Goal: Transaction & Acquisition: Subscribe to service/newsletter

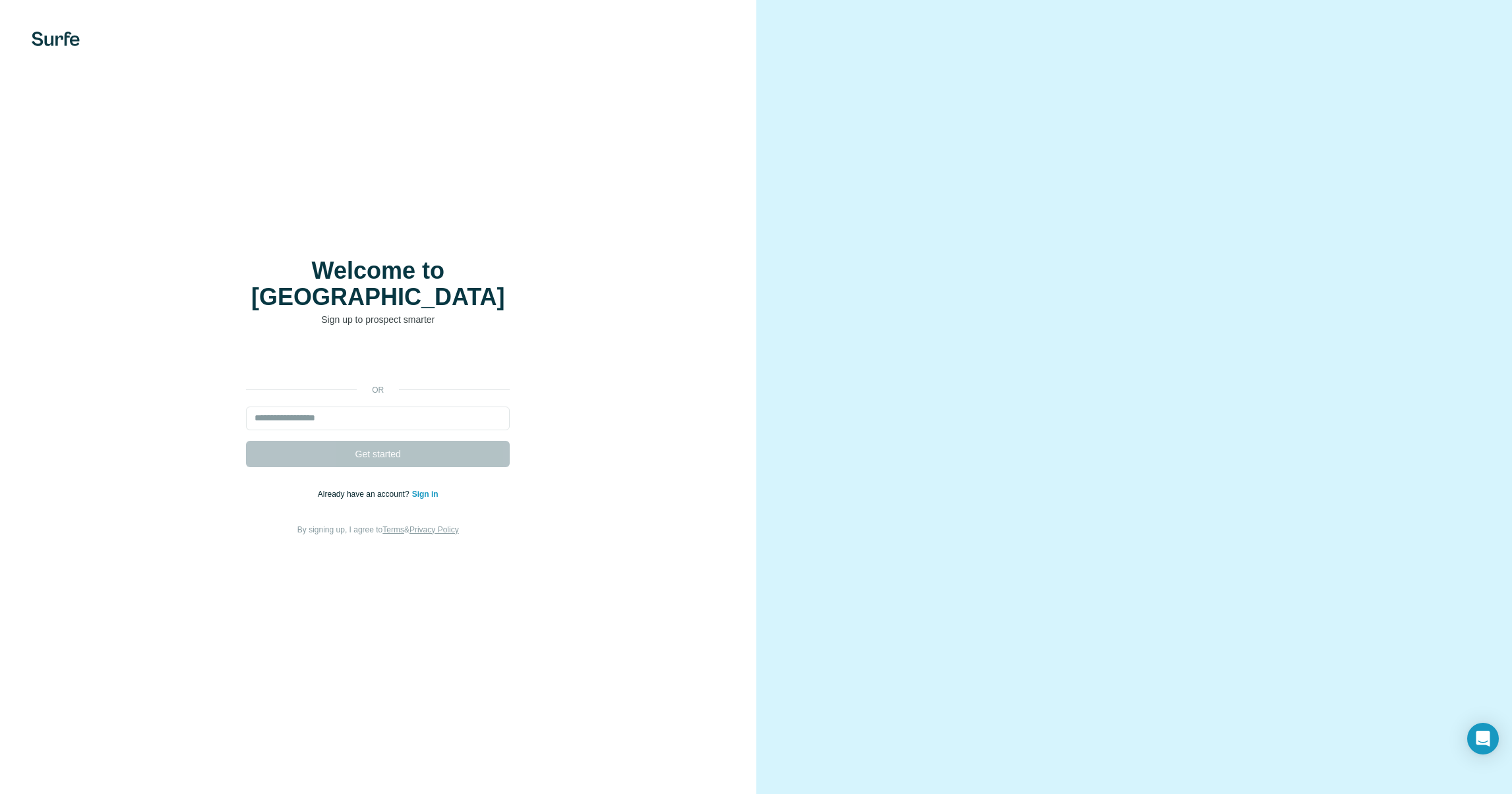
click at [400, 363] on div "or Get started Already have an account? Sign in By signing up, I agree to Terms…" at bounding box center [378, 442] width 704 height 190
click at [375, 407] on input "email" at bounding box center [378, 418] width 264 height 24
type input "**********"
click at [246, 441] on button "Get started" at bounding box center [378, 454] width 264 height 26
click at [404, 441] on button "Get started" at bounding box center [378, 454] width 264 height 26
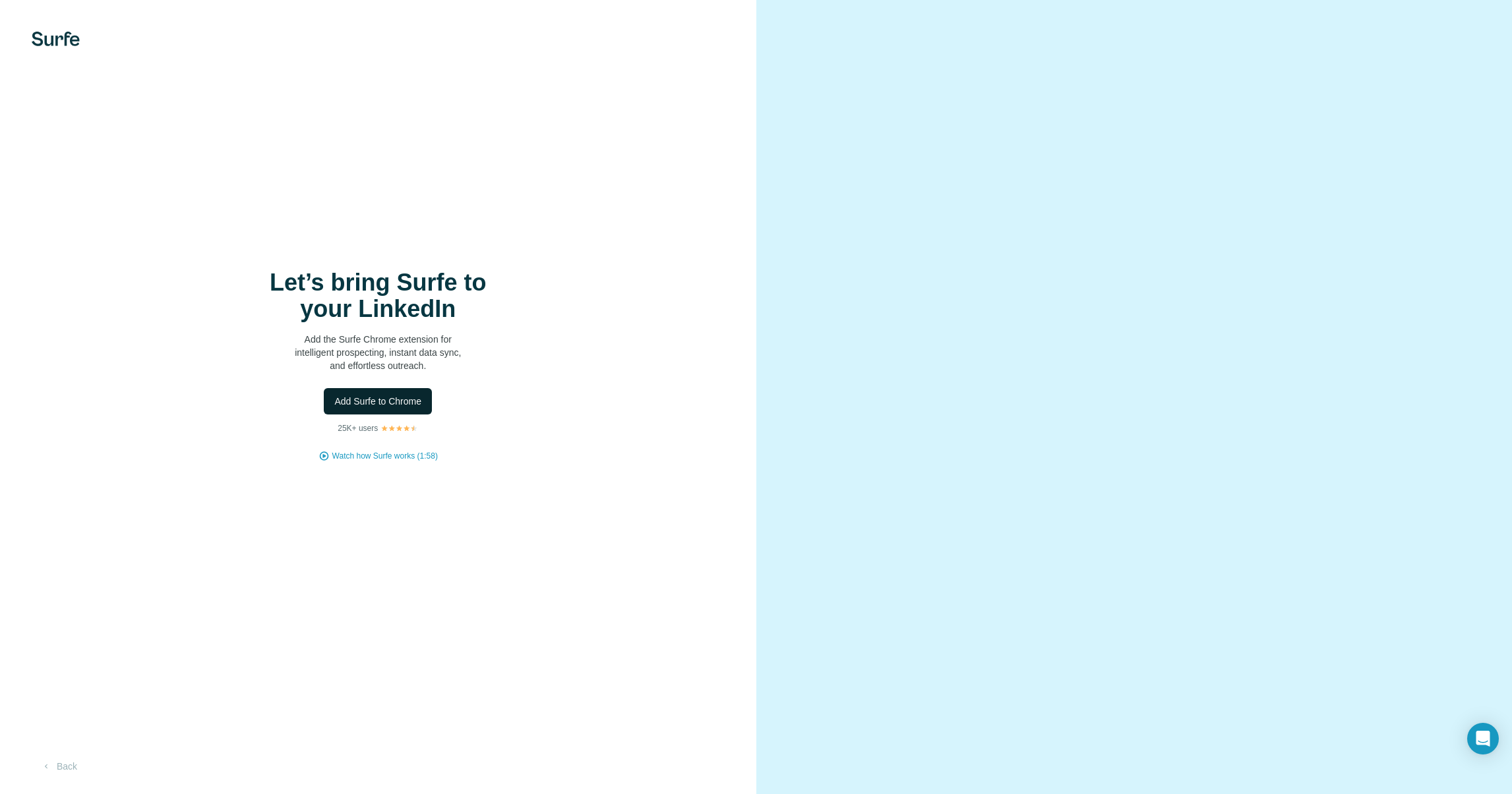
click at [401, 404] on span "Add Surfe to Chrome" at bounding box center [377, 401] width 87 height 13
click at [396, 398] on span "Add Surfe to Chrome" at bounding box center [377, 401] width 87 height 13
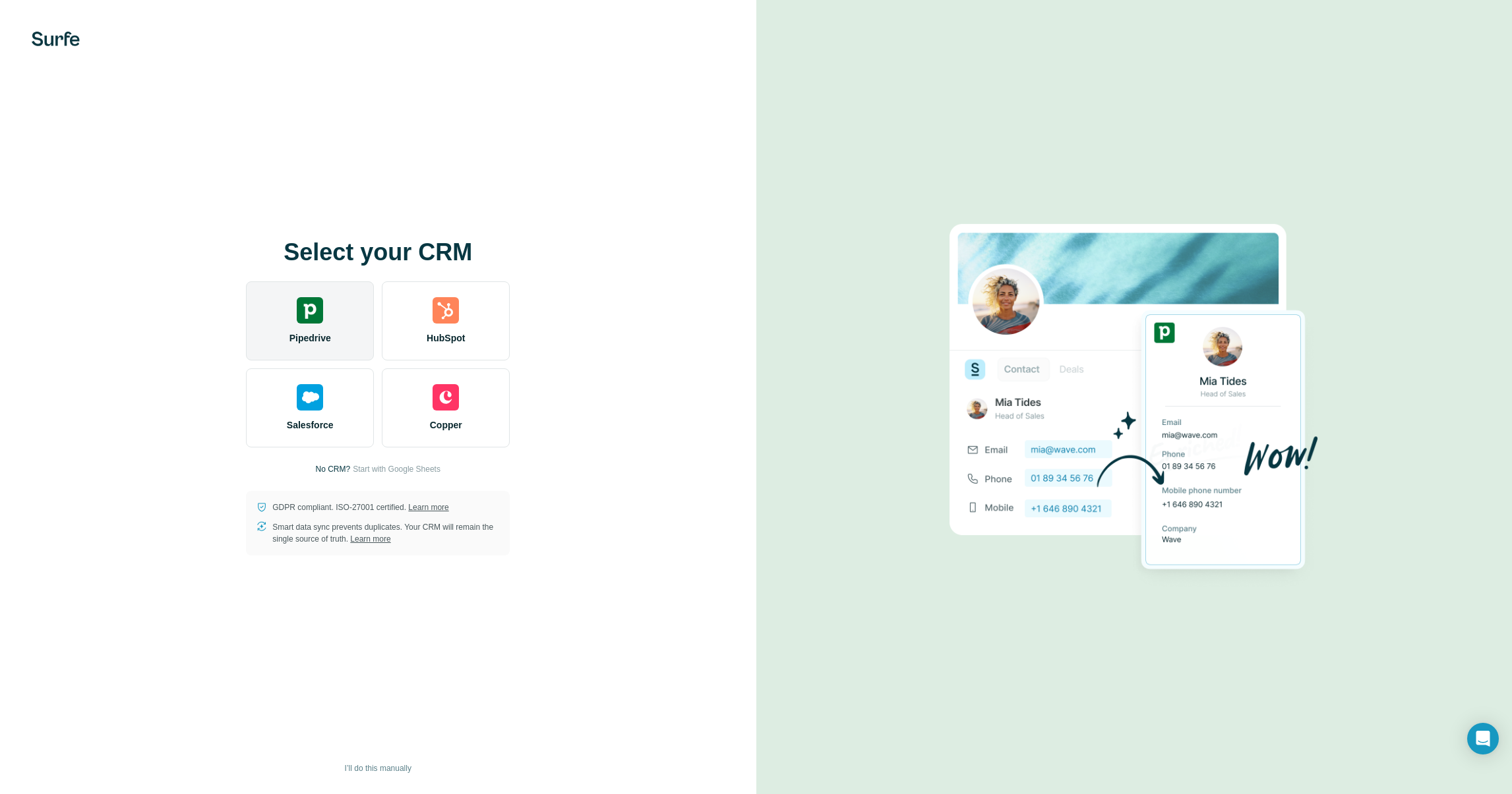
click at [305, 324] on div "Pipedrive" at bounding box center [310, 321] width 128 height 79
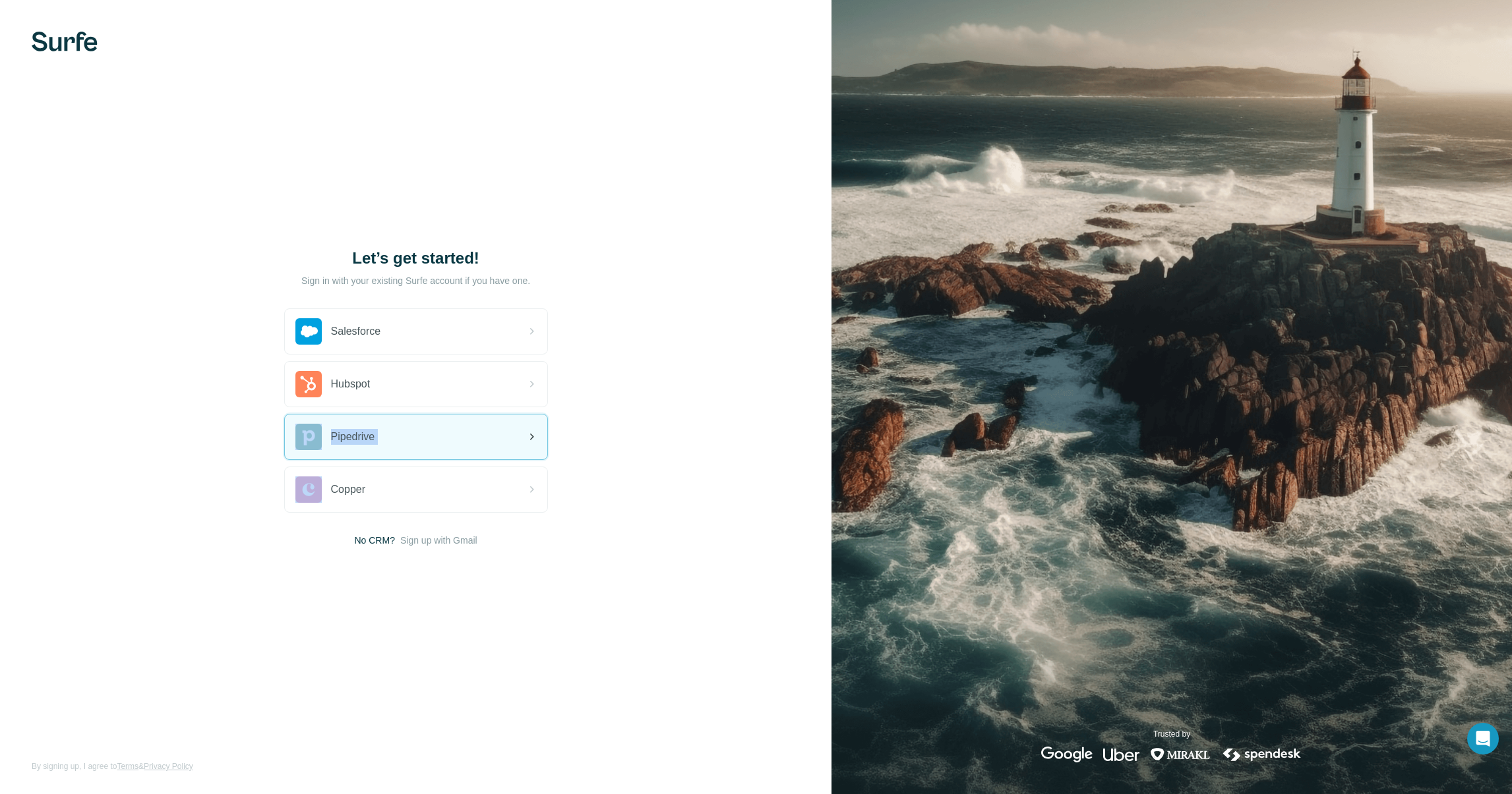
drag, startPoint x: 492, startPoint y: 394, endPoint x: 493, endPoint y: 427, distance: 33.0
click at [493, 427] on div "Salesforce Hubspot Pipedrive Copper" at bounding box center [416, 410] width 264 height 204
click at [493, 427] on div "Pipedrive" at bounding box center [416, 436] width 263 height 45
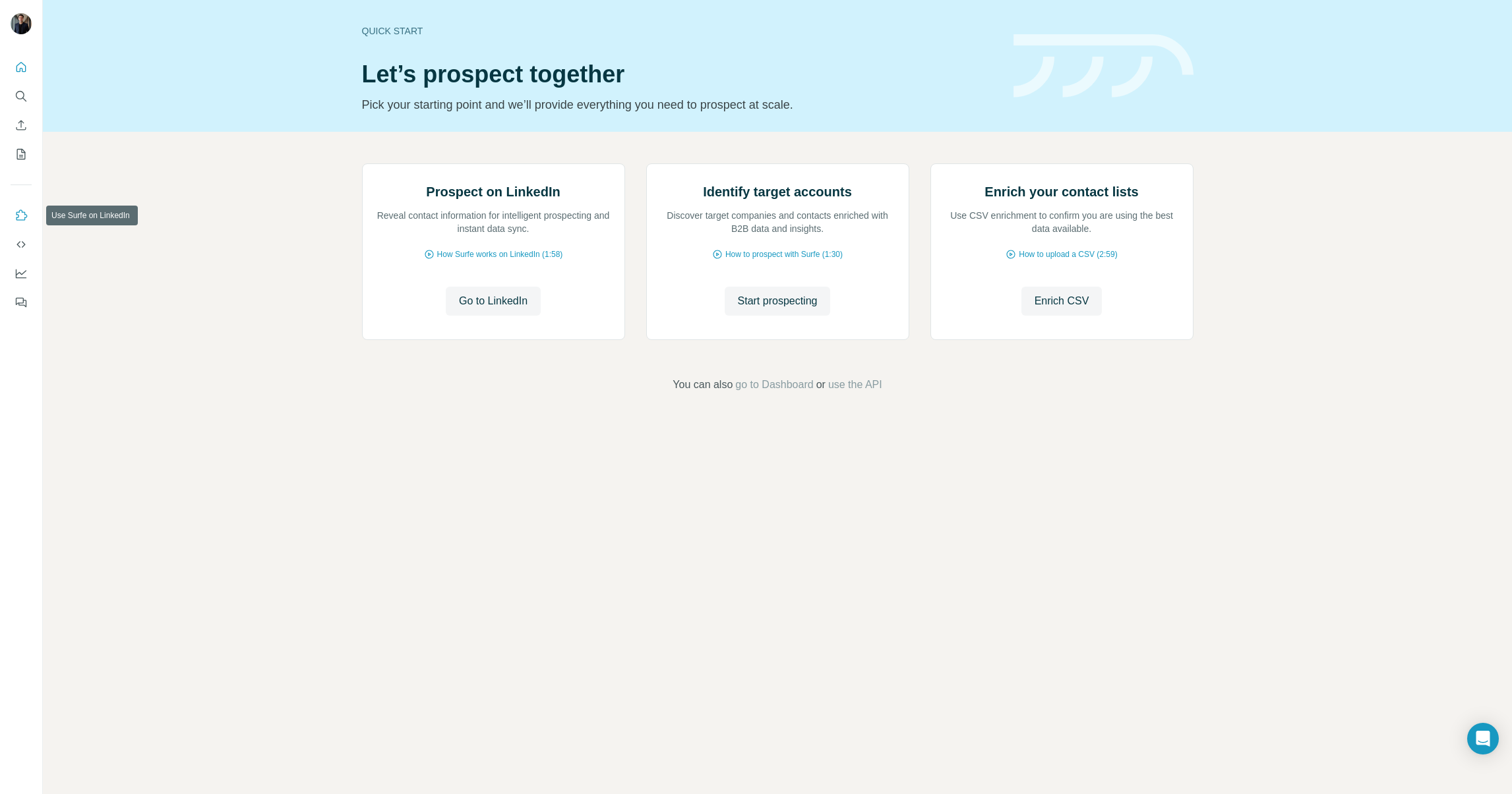
click at [29, 216] on button "Use Surfe on LinkedIn" at bounding box center [21, 215] width 21 height 24
click at [17, 148] on icon "My lists" at bounding box center [21, 154] width 13 height 13
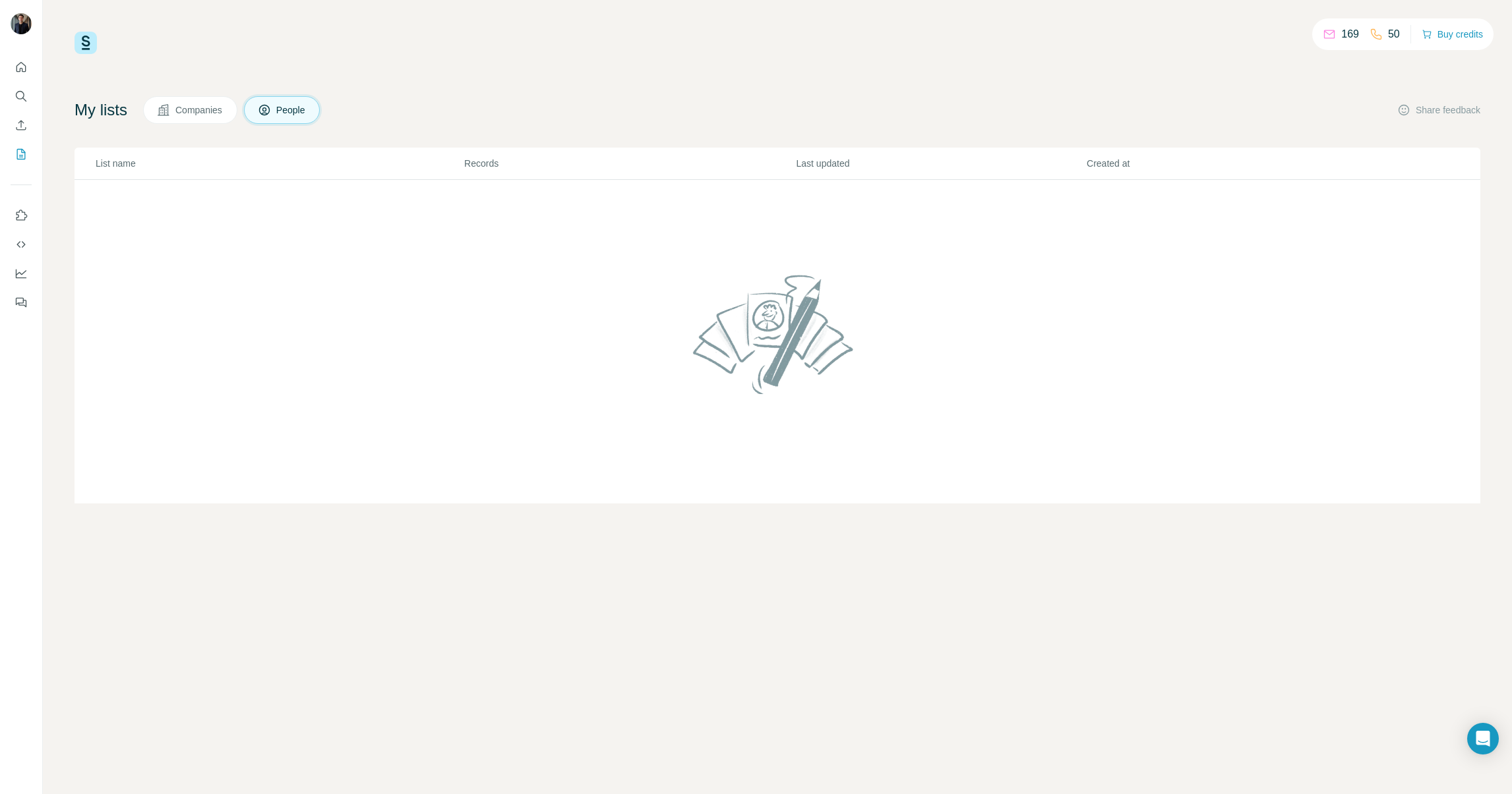
click at [31, 119] on div at bounding box center [21, 181] width 42 height 267
click at [30, 121] on button "Enrich CSV" at bounding box center [21, 125] width 21 height 24
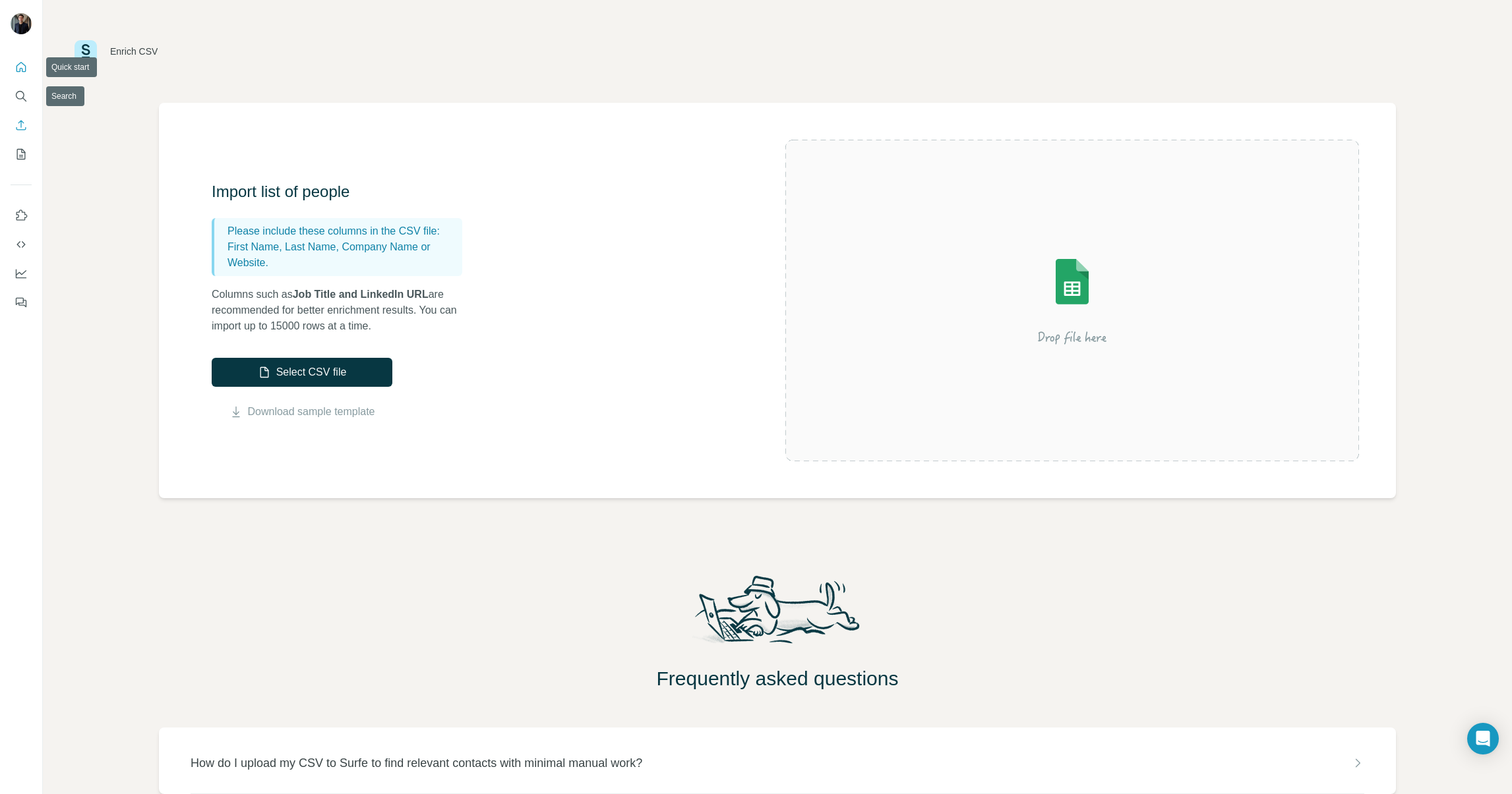
click at [25, 66] on icon "Quick start" at bounding box center [21, 67] width 10 height 10
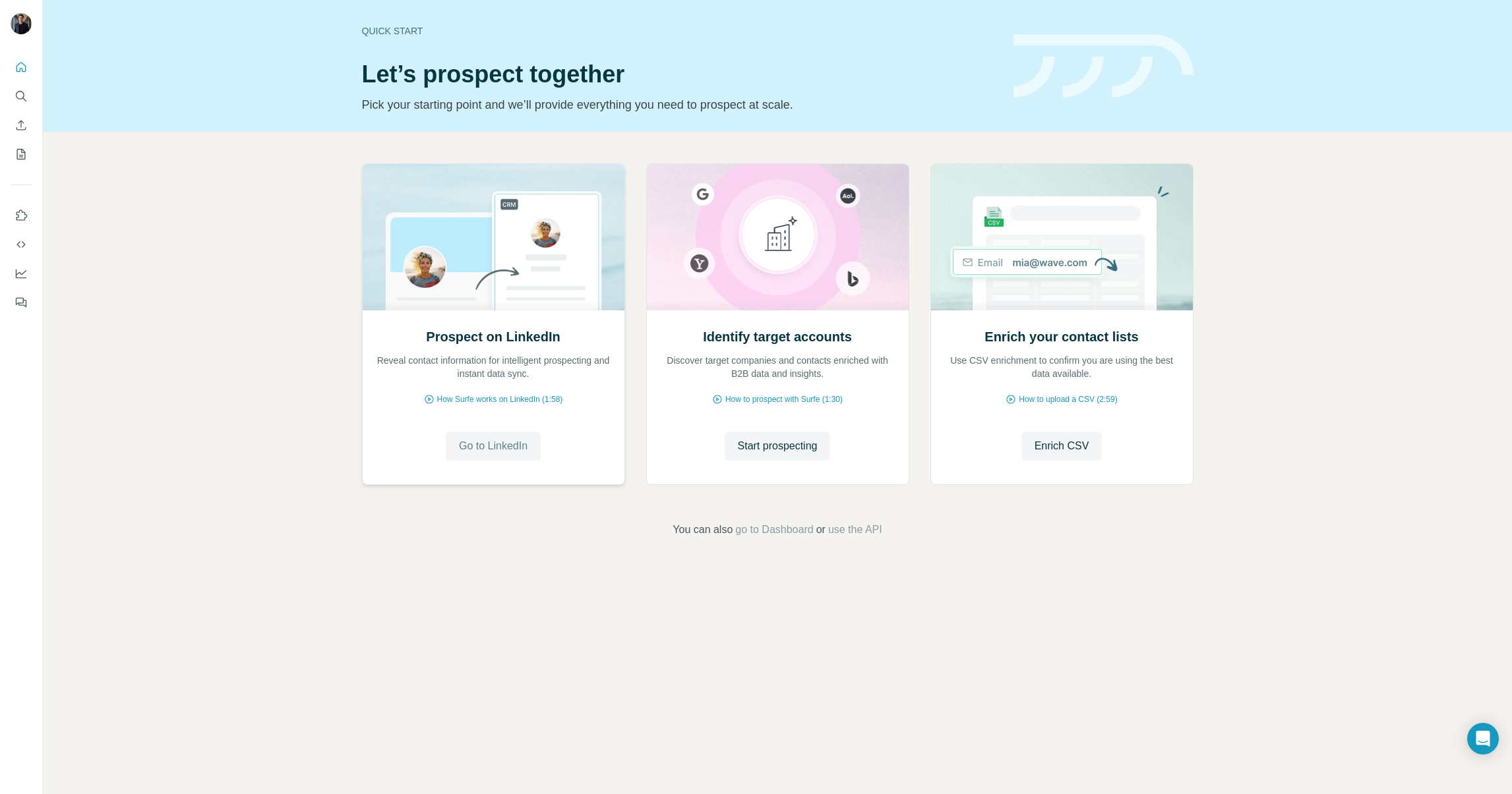
click at [509, 440] on span "Go to LinkedIn" at bounding box center [493, 446] width 69 height 16
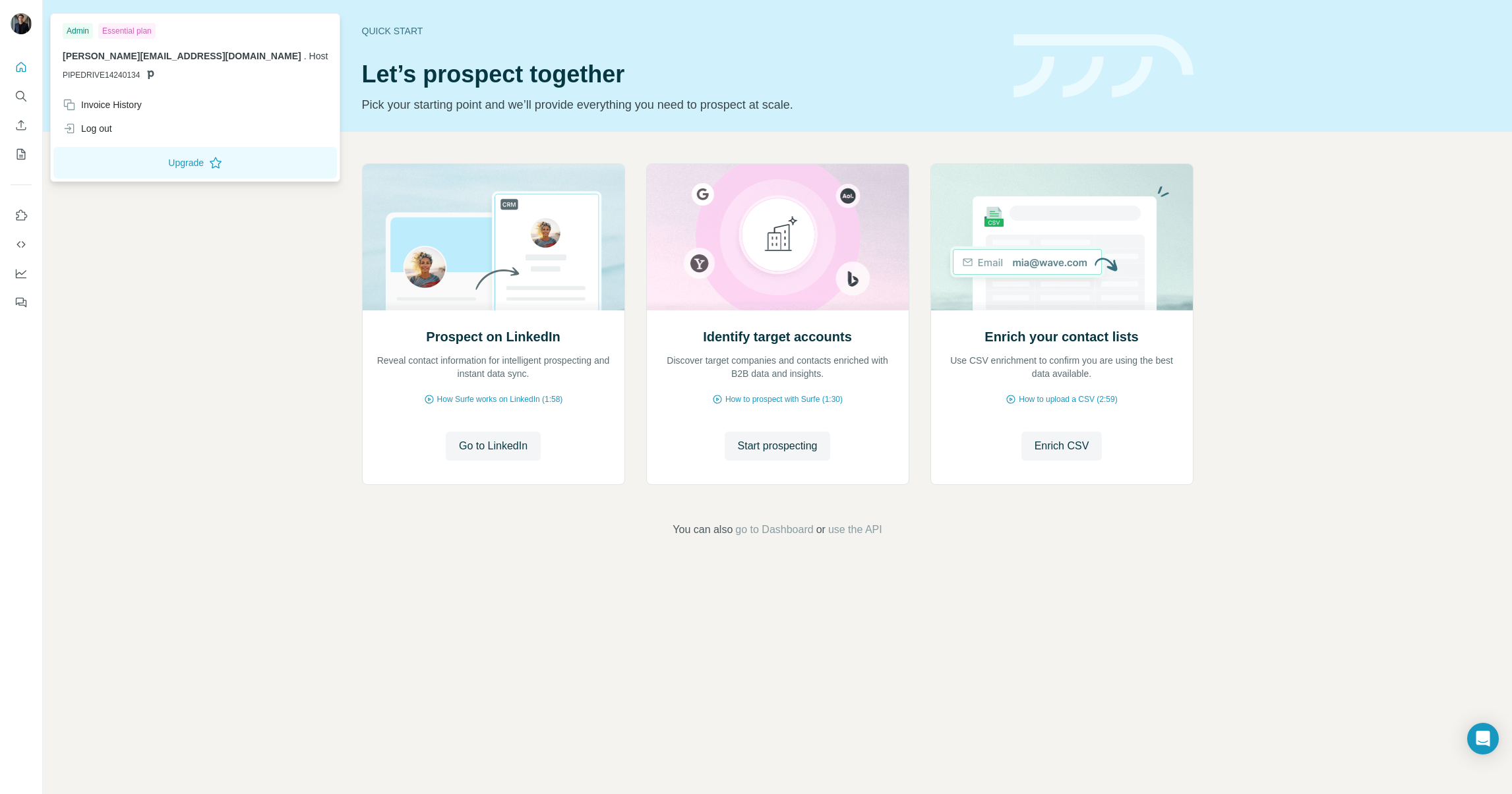
click at [32, 26] on div at bounding box center [23, 25] width 38 height 43
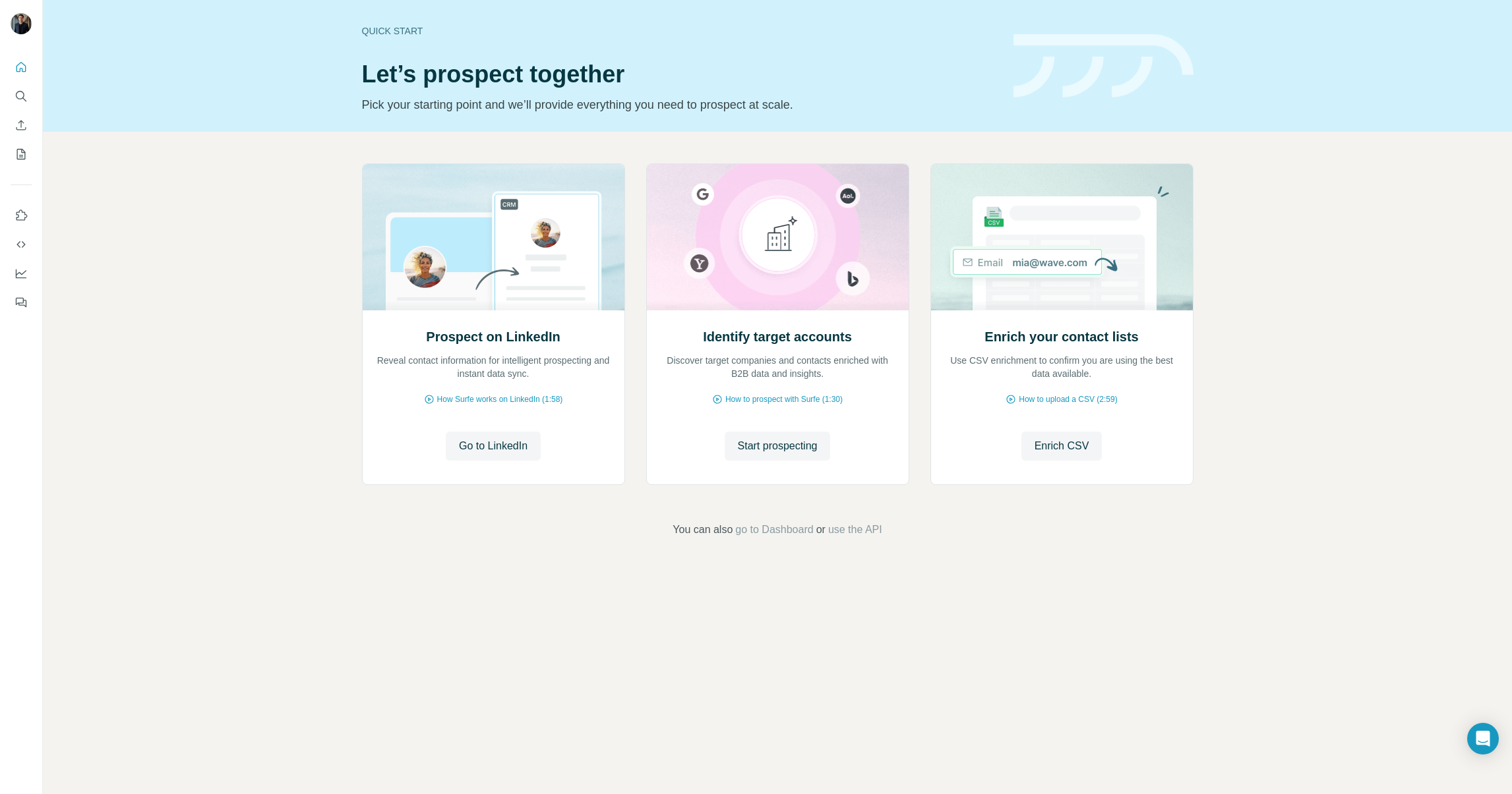
click at [29, 27] on img at bounding box center [21, 23] width 21 height 21
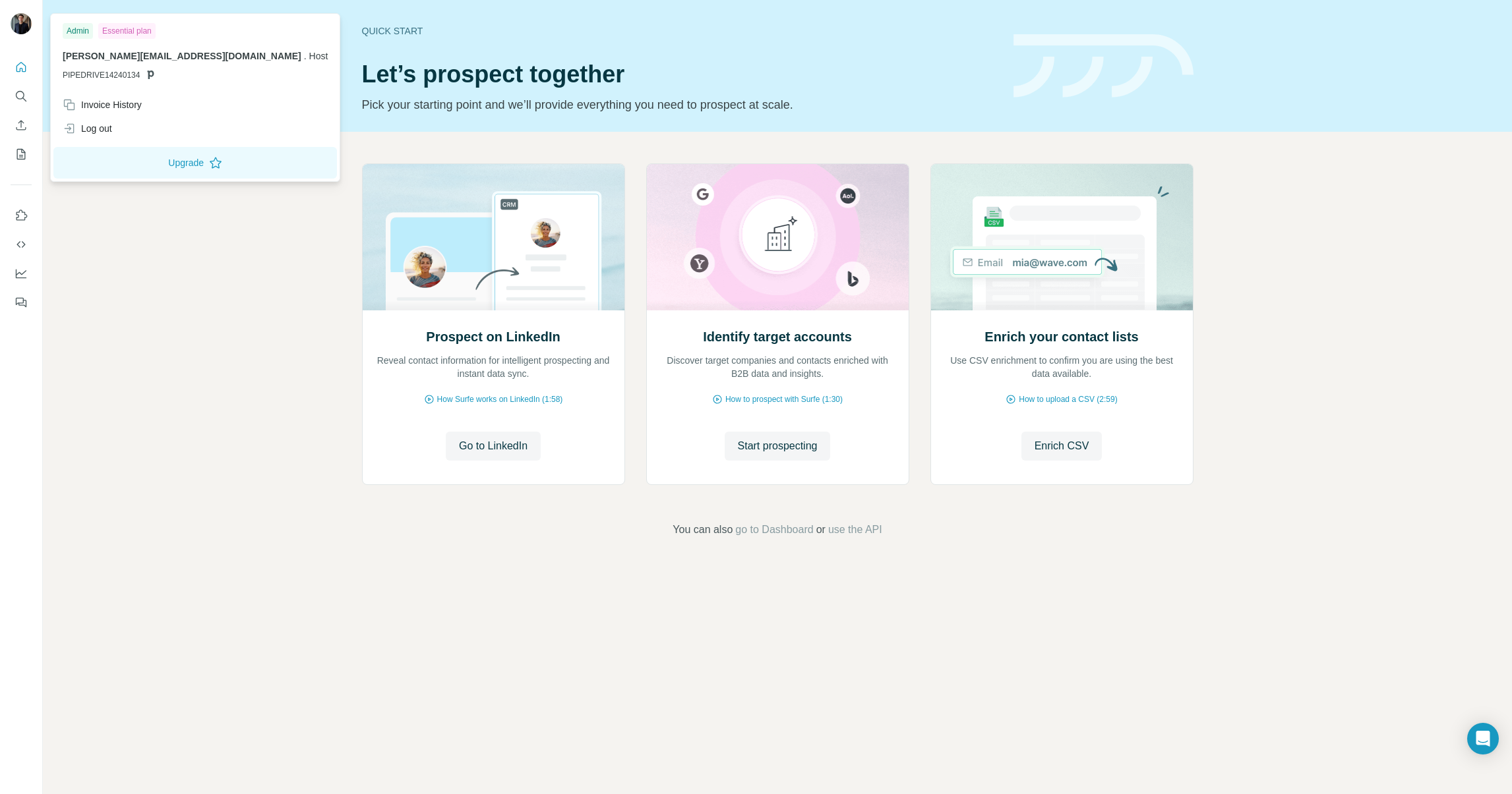
drag, startPoint x: 1332, startPoint y: 222, endPoint x: 1419, endPoint y: 215, distance: 87.3
click at [1333, 223] on div "Prospect on LinkedIn Reveal contact information for intelligent prospecting and…" at bounding box center [777, 350] width 1469 height 438
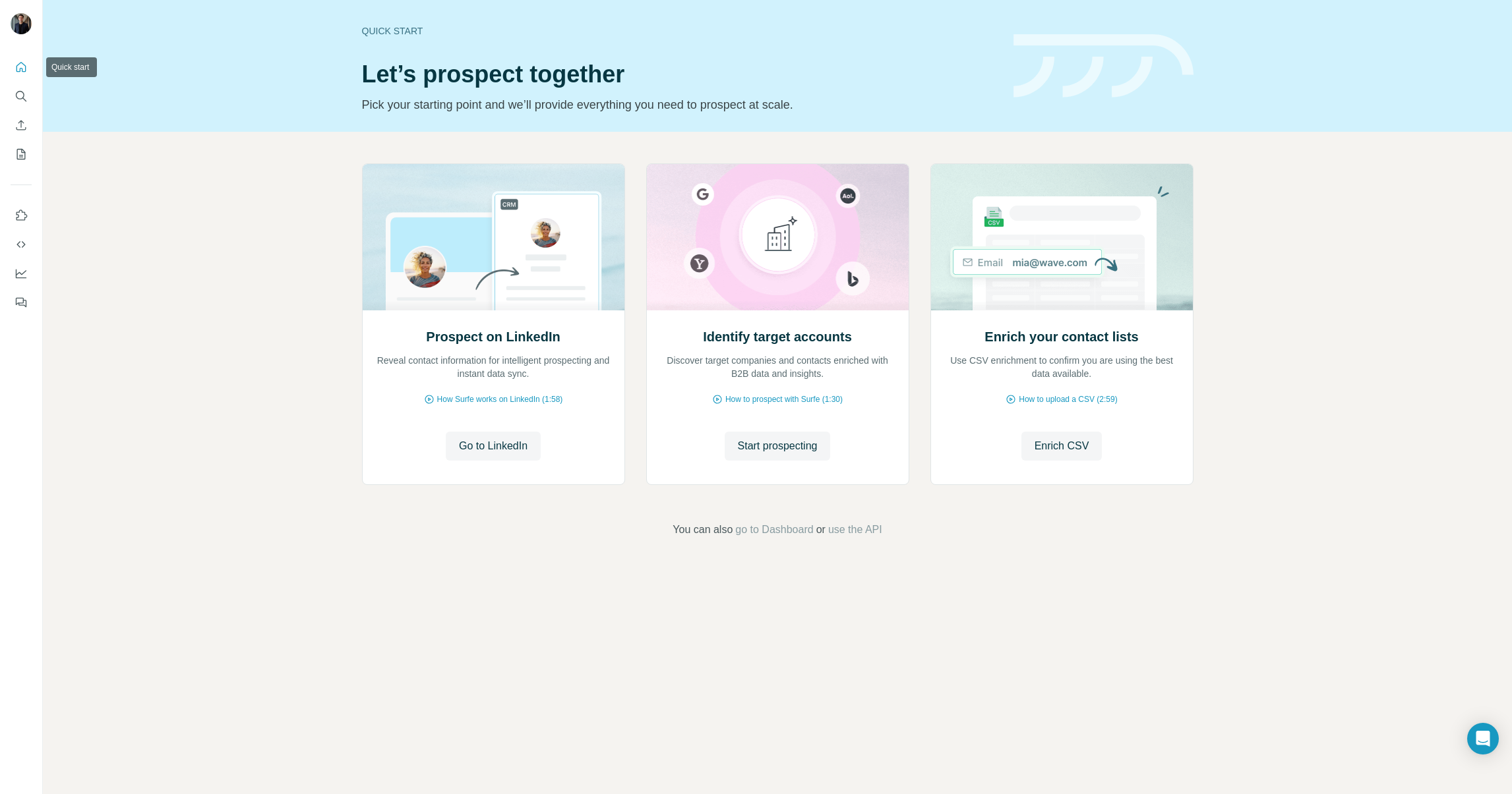
click at [23, 66] on icon "Quick start" at bounding box center [21, 67] width 13 height 13
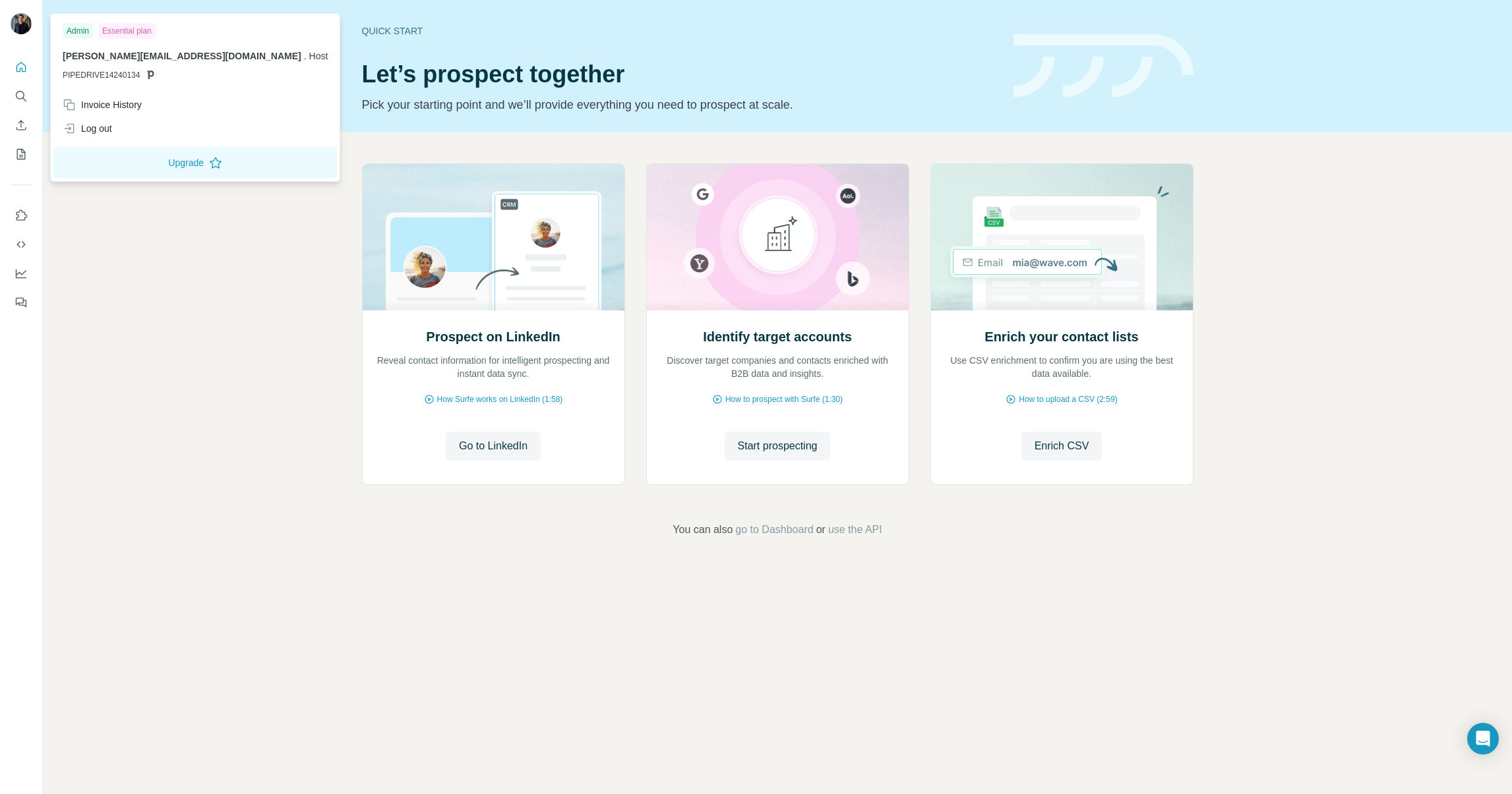
click at [12, 23] on img at bounding box center [21, 23] width 21 height 21
click at [85, 29] on div "Admin" at bounding box center [78, 31] width 30 height 16
click at [127, 32] on div "Essential plan" at bounding box center [126, 31] width 57 height 16
click at [88, 32] on div "Admin" at bounding box center [78, 31] width 30 height 16
click at [13, 12] on div at bounding box center [23, 25] width 38 height 43
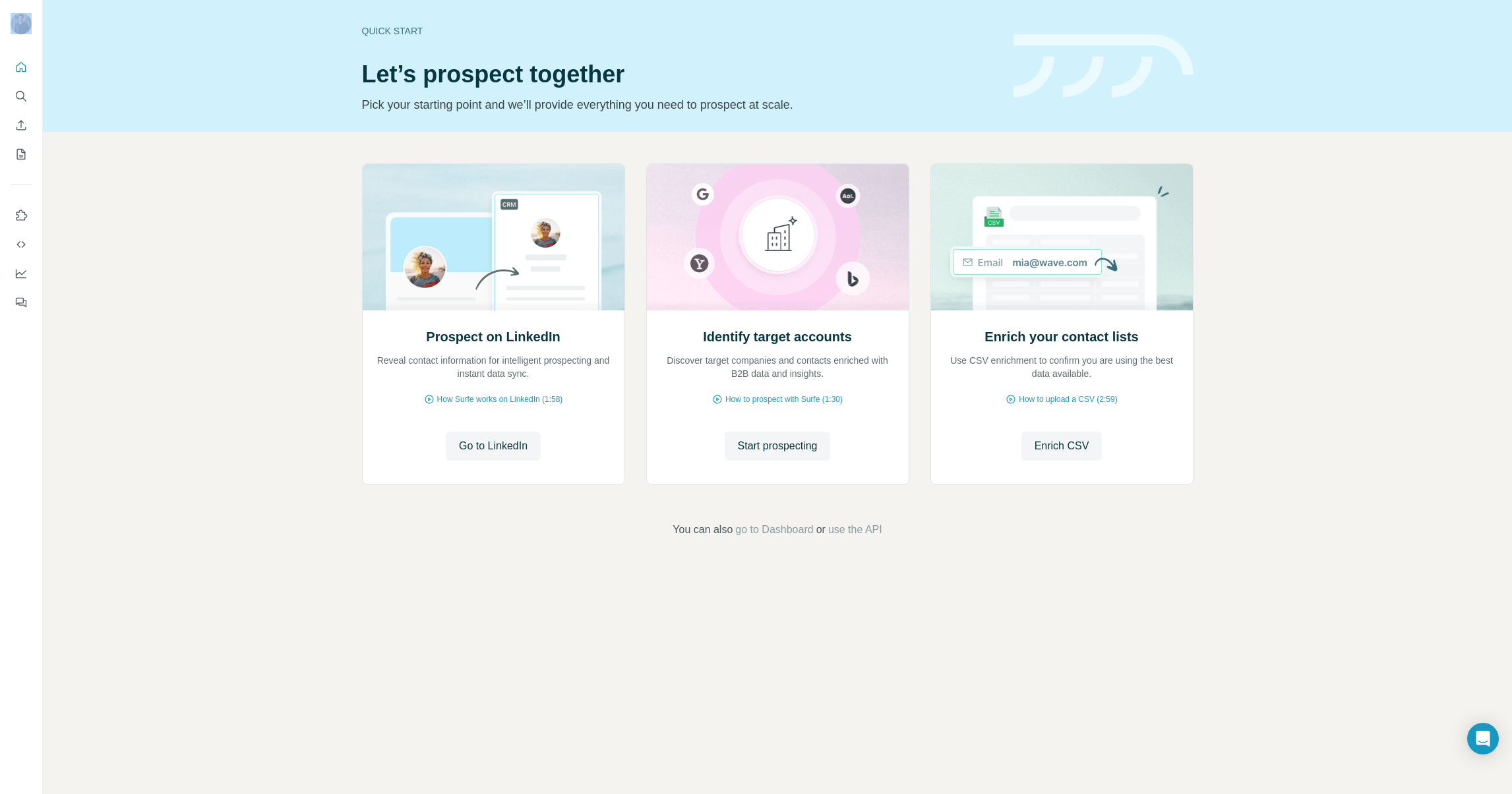
click at [13, 12] on div at bounding box center [23, 25] width 38 height 43
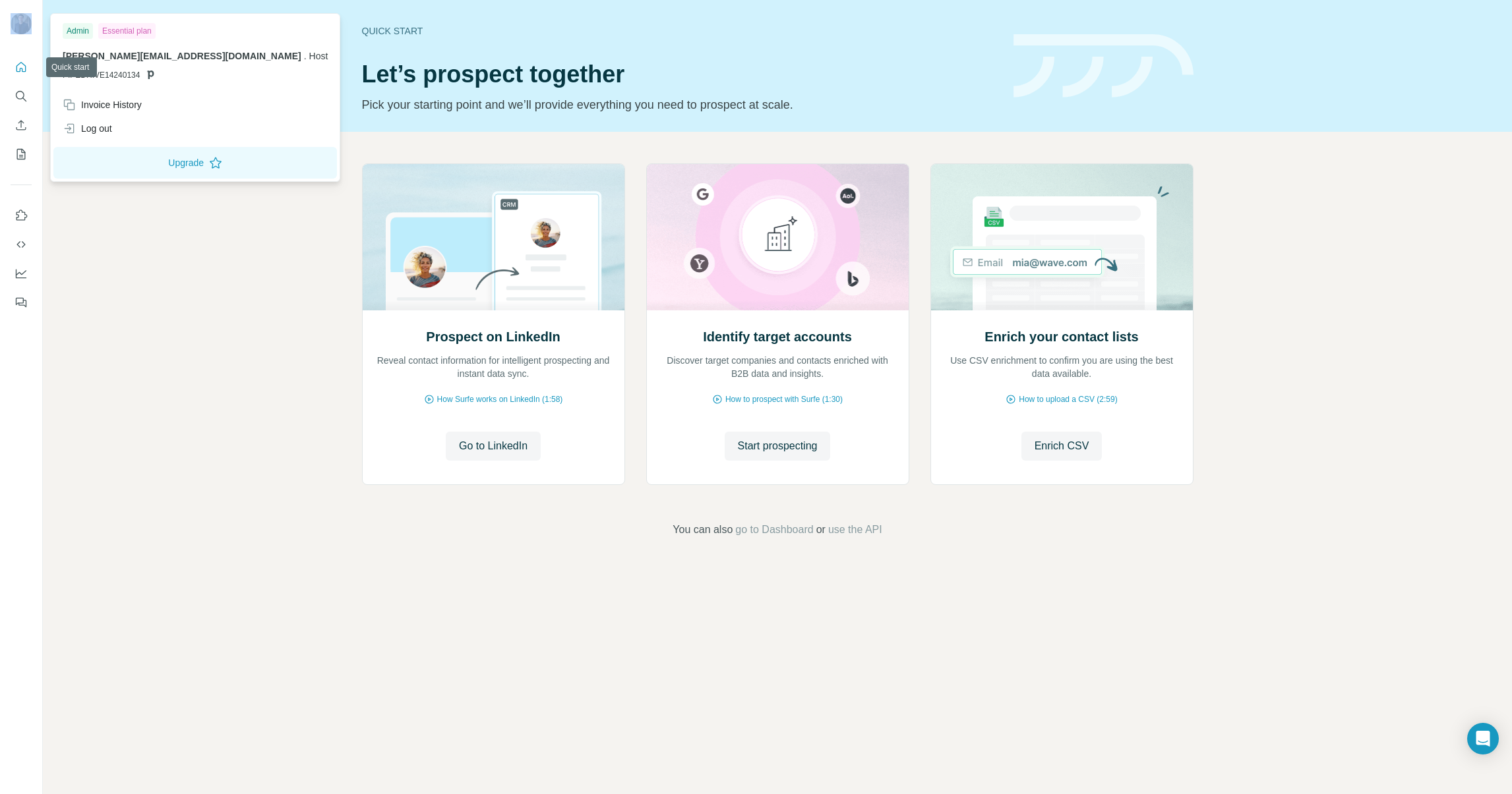
click at [25, 24] on img at bounding box center [21, 23] width 21 height 21
click at [110, 76] on span "PIPEDRIVE14240134" at bounding box center [101, 75] width 77 height 12
drag, startPoint x: 147, startPoint y: 74, endPoint x: 154, endPoint y: 73, distance: 7.1
click at [150, 74] on icon at bounding box center [150, 74] width 10 height 10
click at [309, 59] on span "Host" at bounding box center [319, 56] width 19 height 10
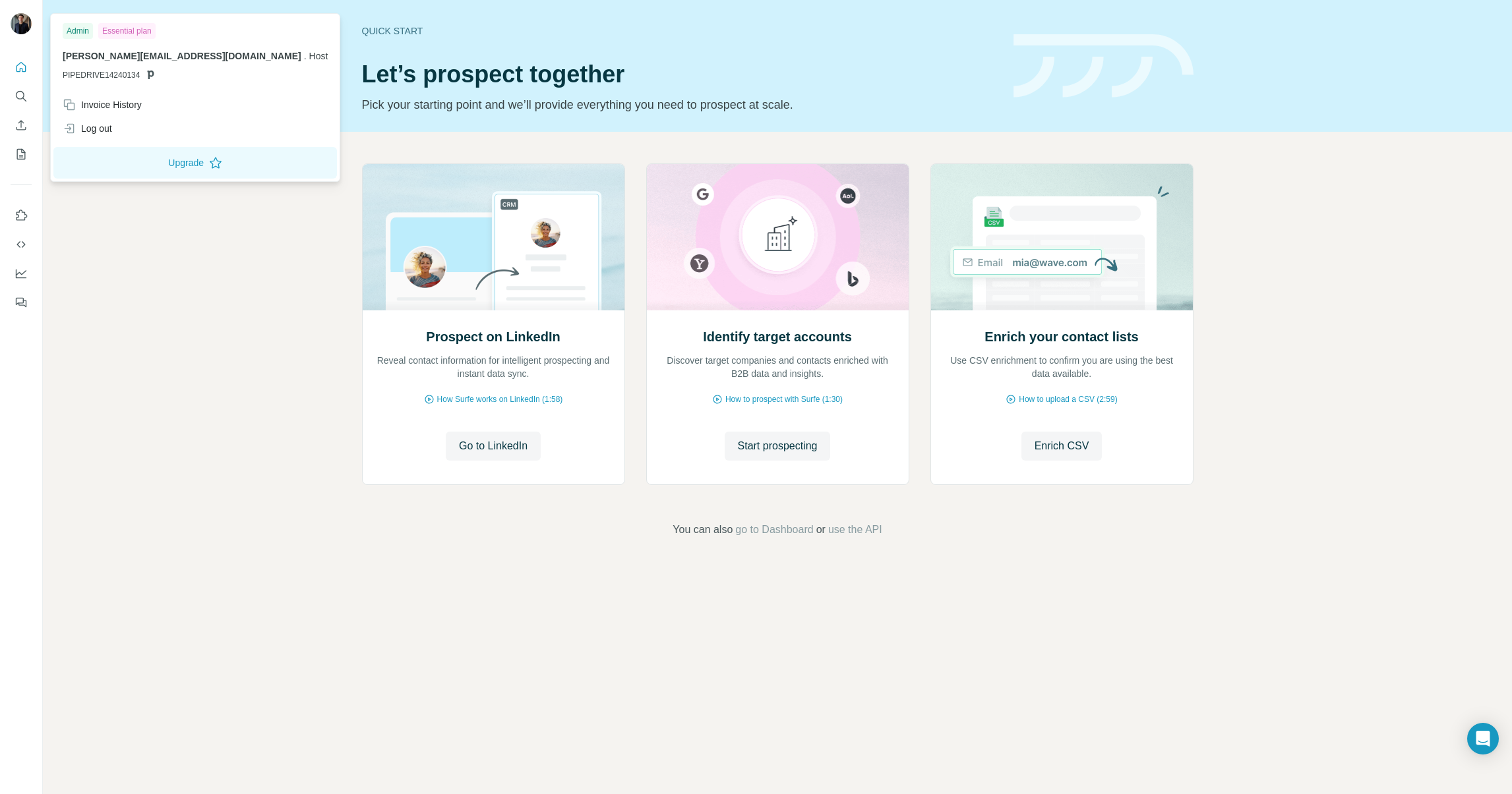
click at [131, 52] on span "[PERSON_NAME][EMAIL_ADDRESS][DOMAIN_NAME]" at bounding box center [181, 56] width 238 height 10
click at [117, 38] on div "Essential plan" at bounding box center [126, 31] width 57 height 16
drag, startPoint x: 115, startPoint y: 33, endPoint x: 73, endPoint y: 28, distance: 42.3
click at [113, 34] on div "Essential plan" at bounding box center [126, 31] width 57 height 16
drag, startPoint x: 73, startPoint y: 28, endPoint x: 109, endPoint y: 129, distance: 107.2
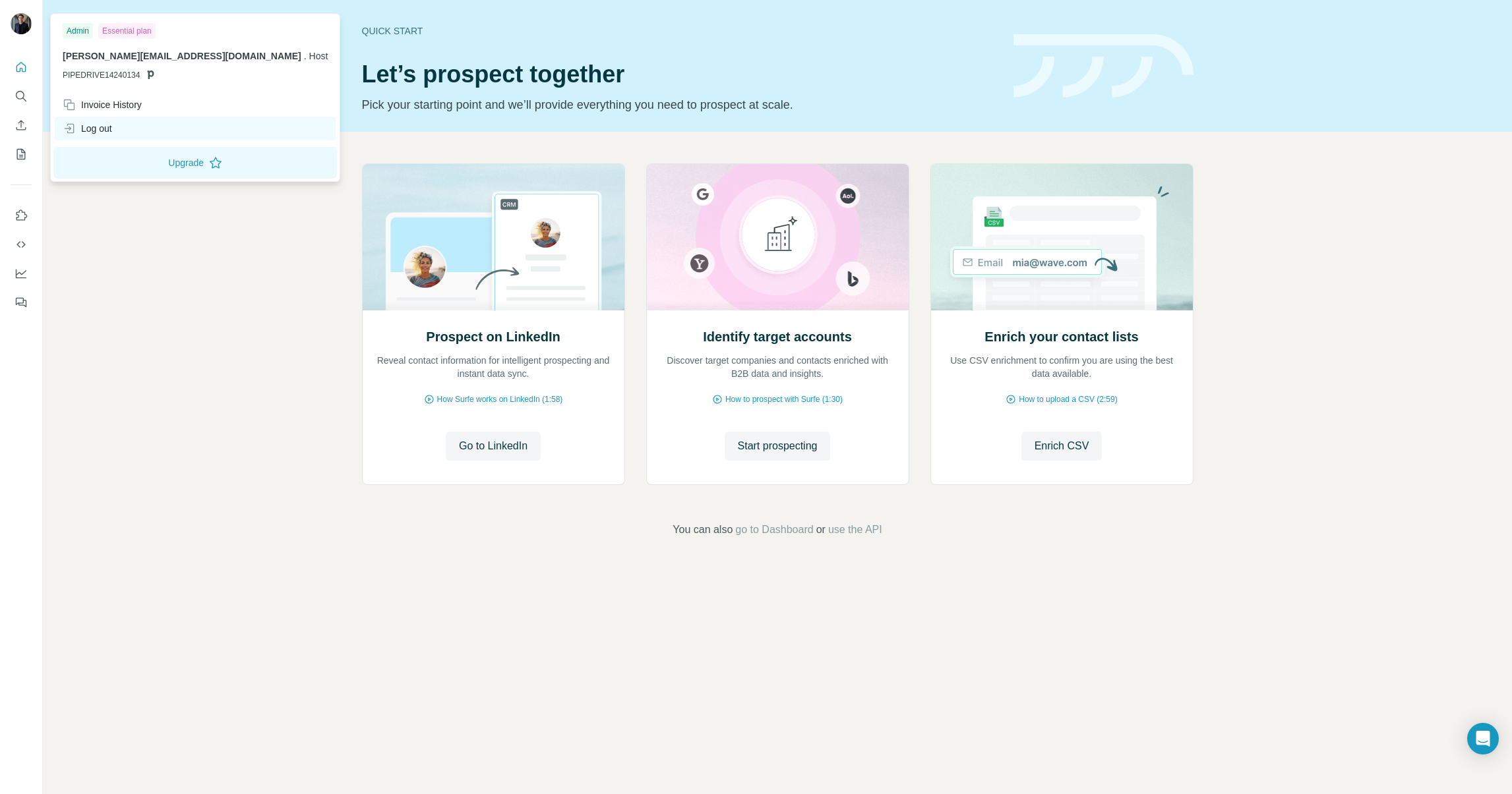
click at [73, 32] on div "Admin" at bounding box center [78, 31] width 30 height 16
click at [111, 163] on button "Upgrade" at bounding box center [195, 163] width 284 height 32
